Goal: Information Seeking & Learning: Learn about a topic

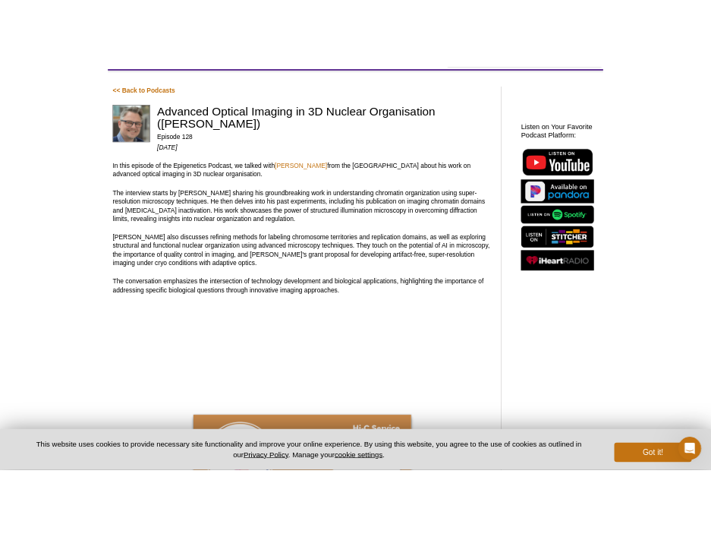
scroll to position [109, 0]
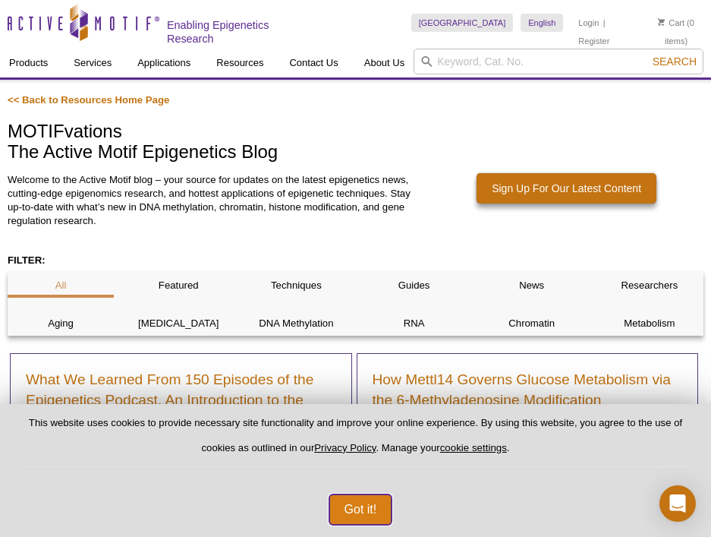
click at [368, 514] on button "Got it!" at bounding box center [360, 509] width 63 height 30
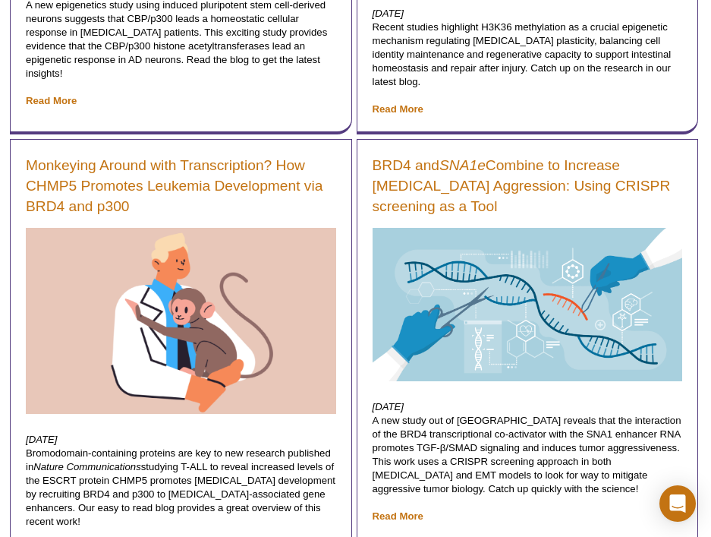
scroll to position [1559, 0]
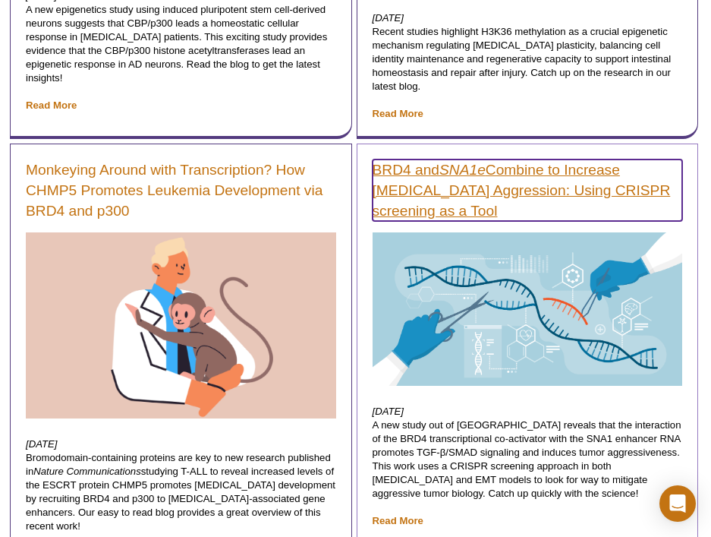
click at [483, 207] on link "BRD4 and SNA1e Combine to Increase [MEDICAL_DATA] Aggression: Using CRISPR scre…" at bounding box center [528, 189] width 310 height 61
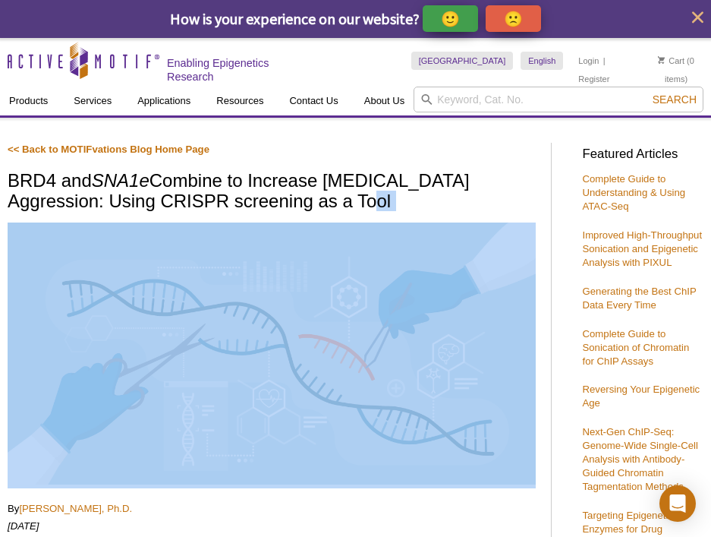
drag, startPoint x: 320, startPoint y: 206, endPoint x: 207, endPoint y: 230, distance: 115.7
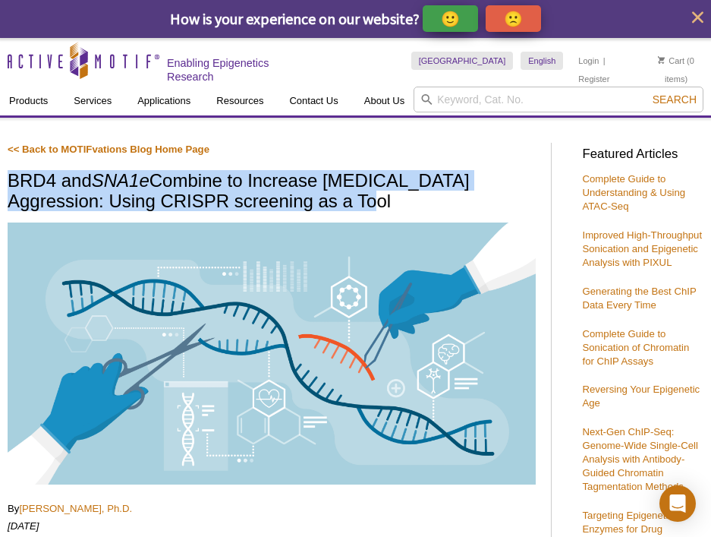
drag, startPoint x: 7, startPoint y: 178, endPoint x: 301, endPoint y: 201, distance: 294.6
copy h1 "BRD4 and SNA1e Combine to Increase [MEDICAL_DATA] Aggression: Using CRISPR scre…"
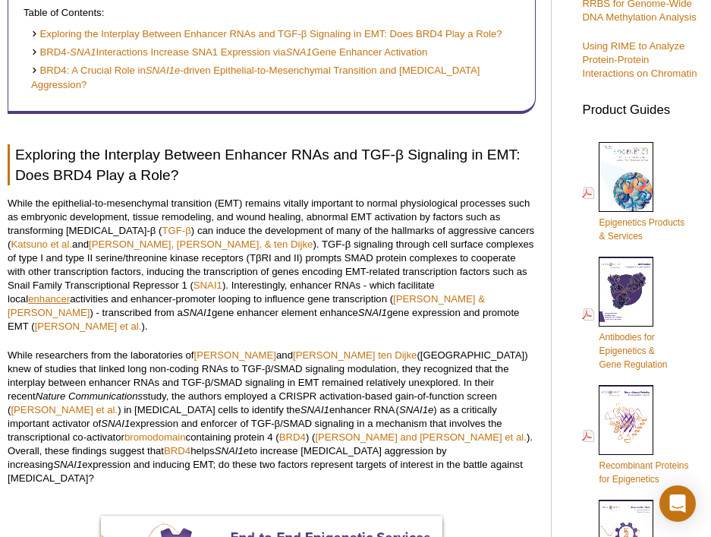
scroll to position [583, 0]
